Goal: Information Seeking & Learning: Find specific fact

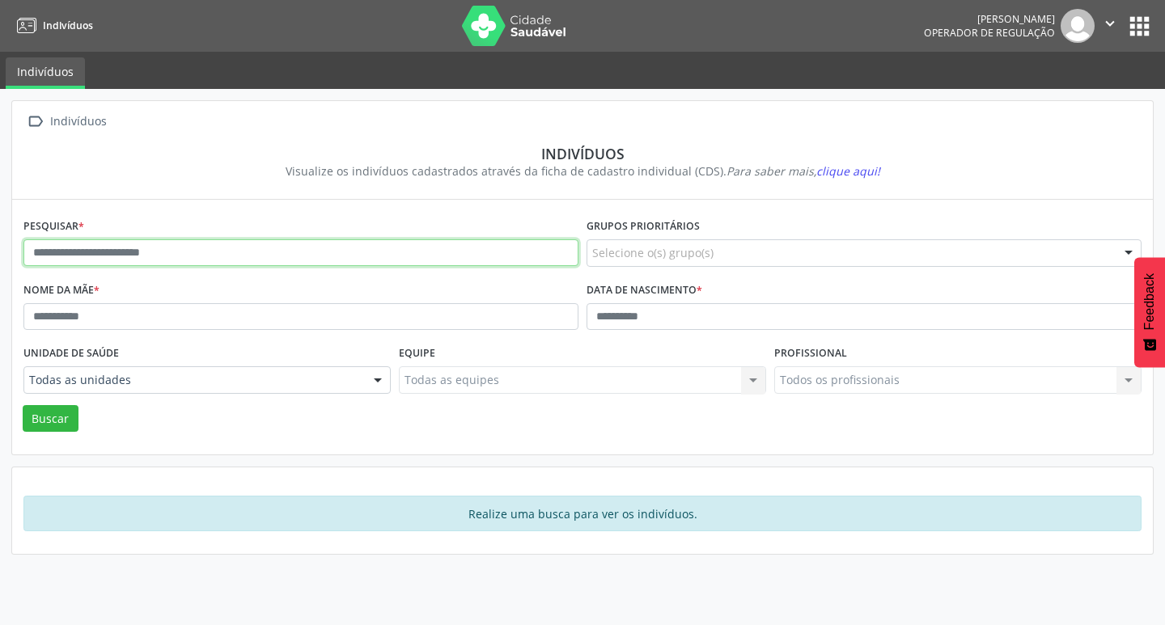
click at [399, 261] on input "text" at bounding box center [300, 253] width 555 height 28
paste input "**********"
type input "**********"
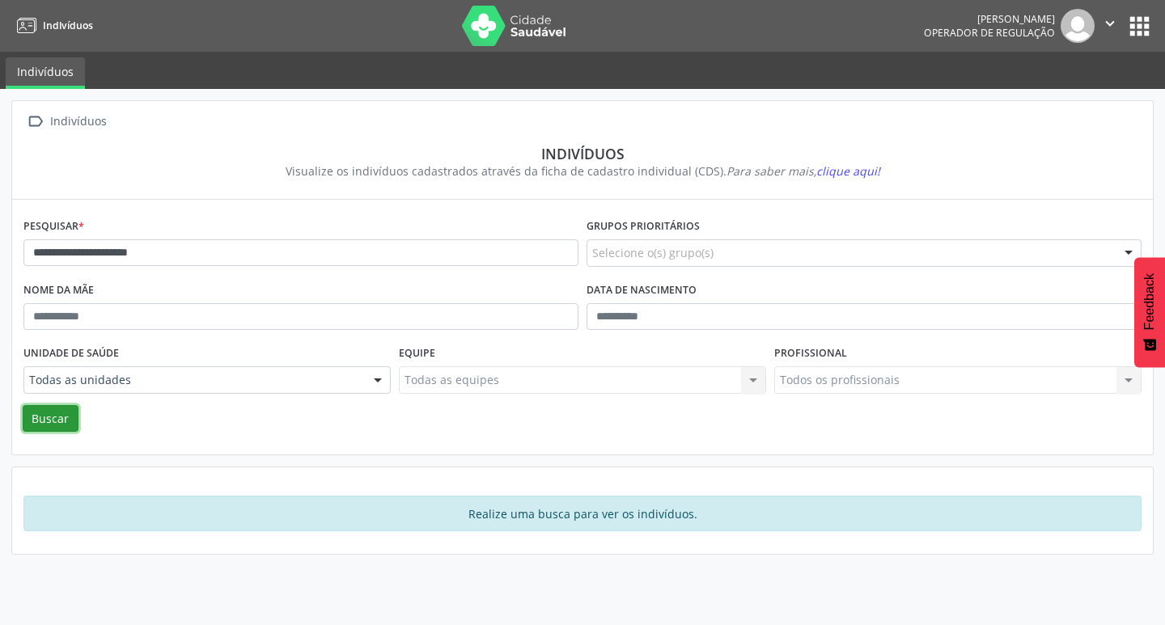
click at [31, 417] on button "Buscar" at bounding box center [51, 419] width 56 height 28
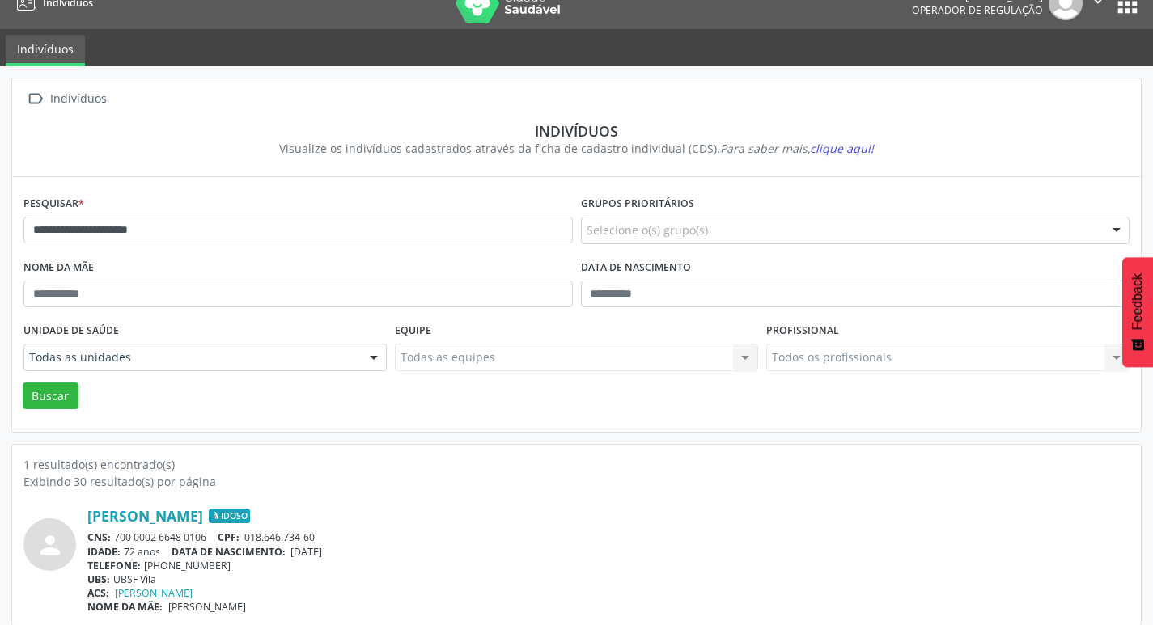
scroll to position [35, 0]
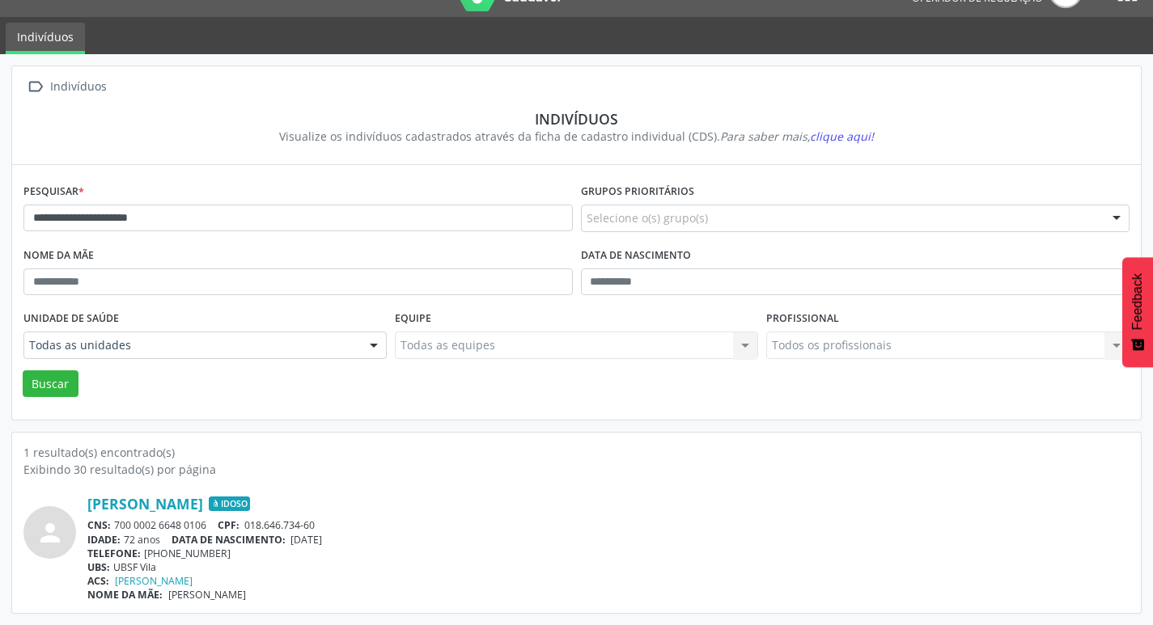
drag, startPoint x: 119, startPoint y: 523, endPoint x: 193, endPoint y: 520, distance: 74.5
click at [193, 520] on div "CNS: 700 0002 6648 0106 CPF: 018.646.734-60" at bounding box center [608, 526] width 1042 height 14
drag, startPoint x: 116, startPoint y: 523, endPoint x: 214, endPoint y: 523, distance: 97.9
click at [214, 523] on div "CNS: 700 0002 6648 0106 CPF: 018.646.734-60" at bounding box center [608, 526] width 1042 height 14
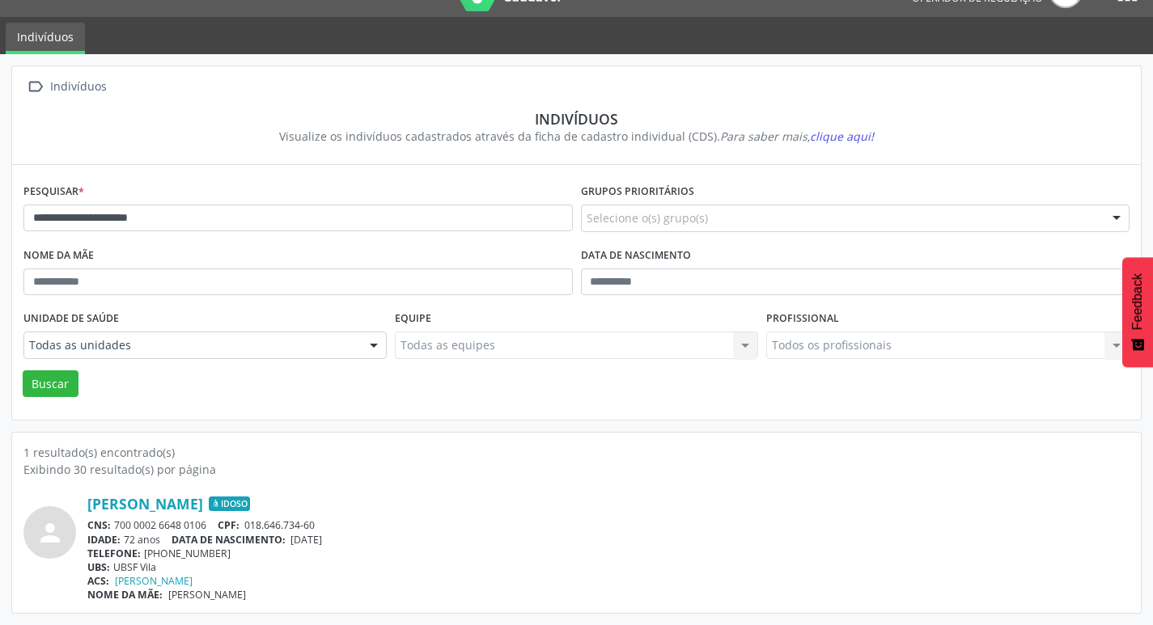
copy div "700 0002 6648 0106"
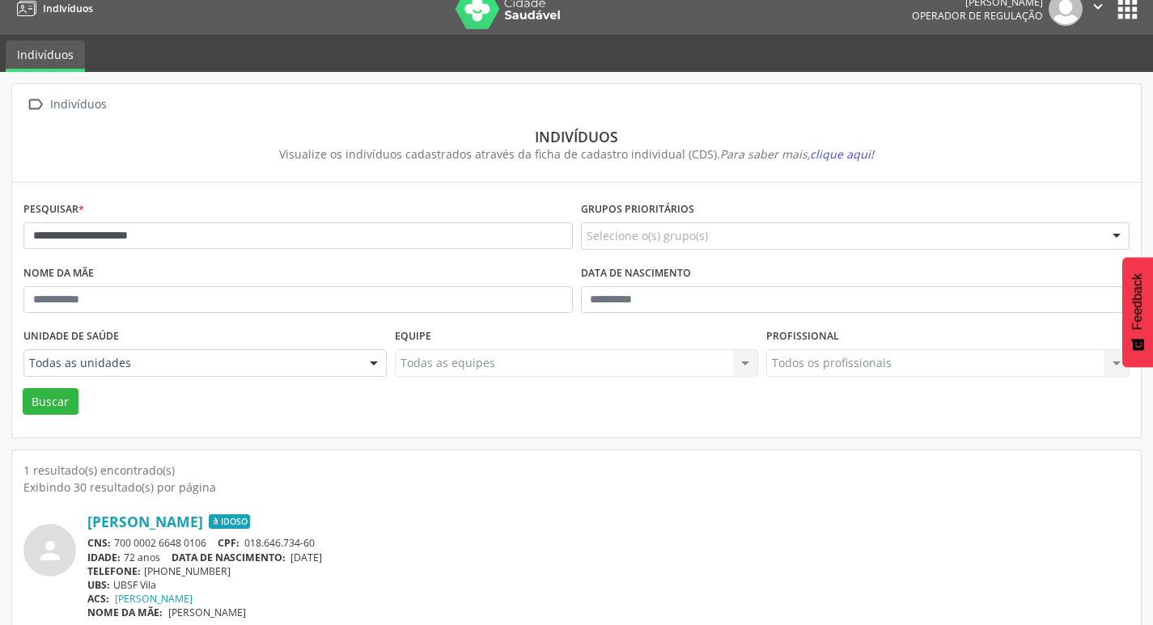
scroll to position [0, 0]
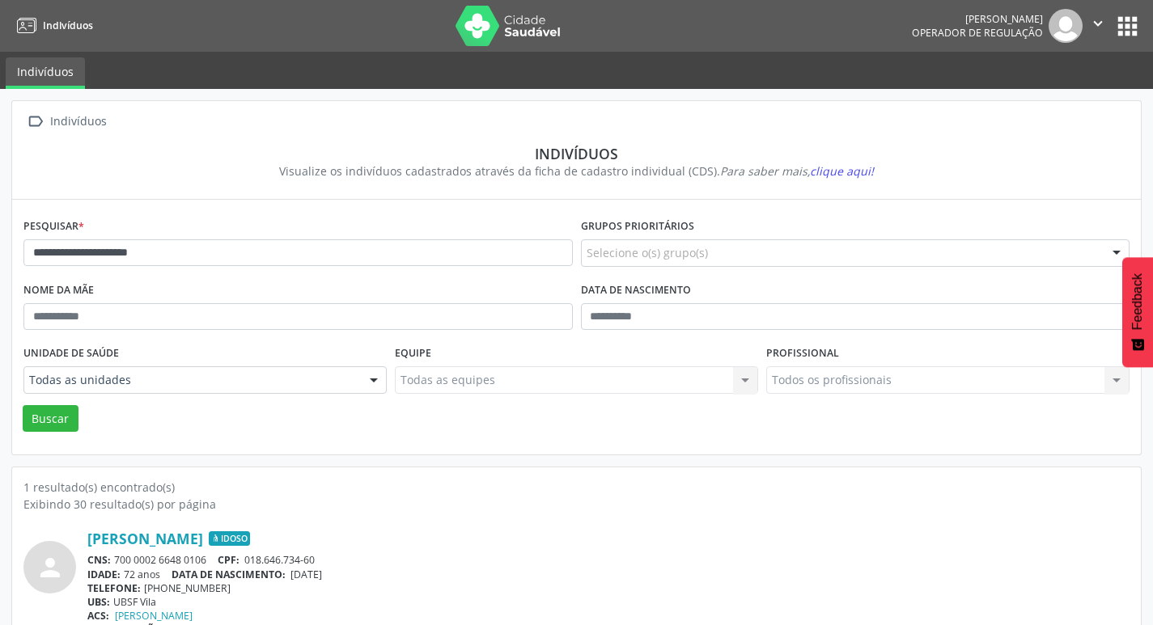
click at [1133, 15] on button "apps" at bounding box center [1127, 26] width 28 height 28
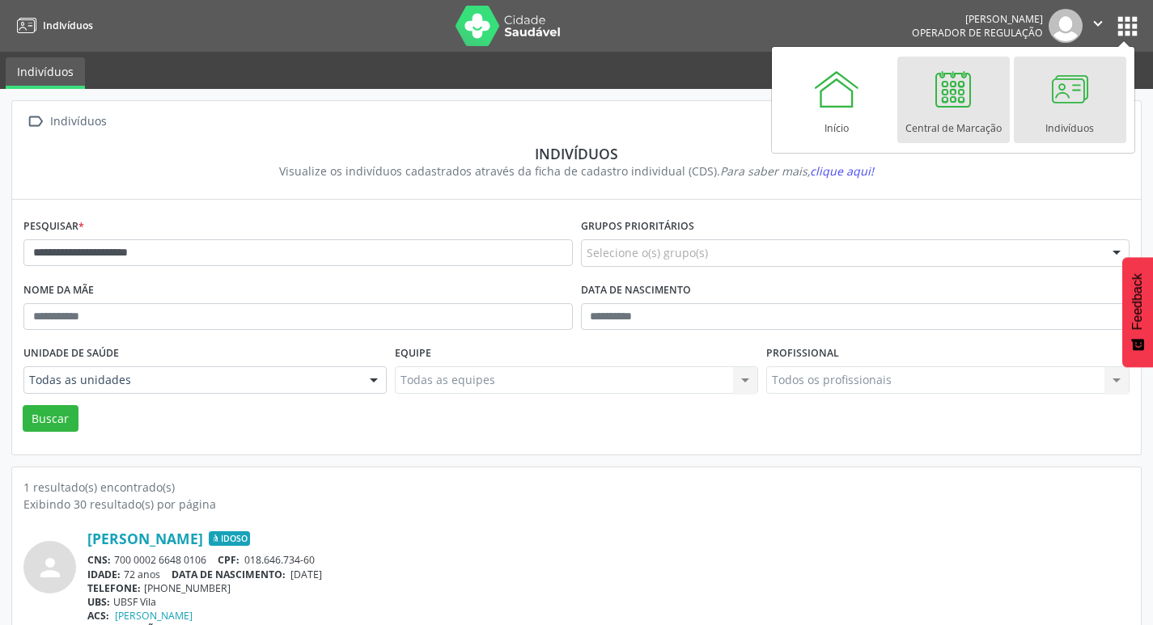
click at [972, 131] on div "Central de Marcação" at bounding box center [953, 124] width 96 height 22
